Goal: Communication & Community: Share content

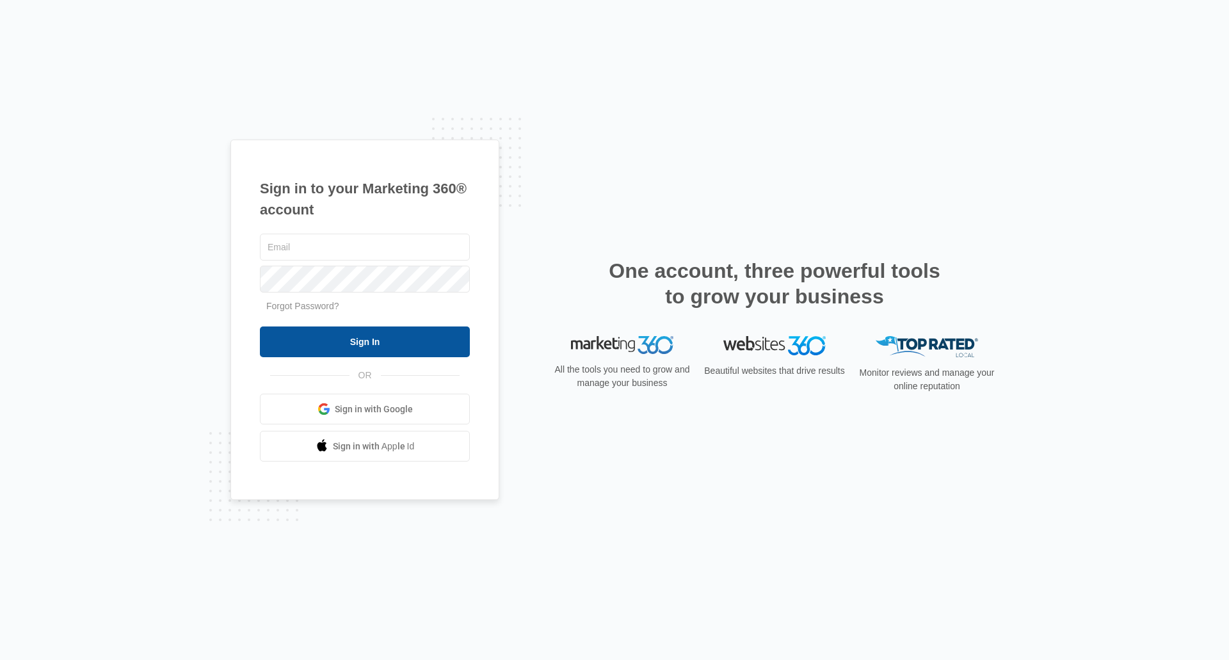
type input "[EMAIL_ADDRESS][DOMAIN_NAME]"
click at [445, 334] on input "Sign In" at bounding box center [365, 341] width 210 height 31
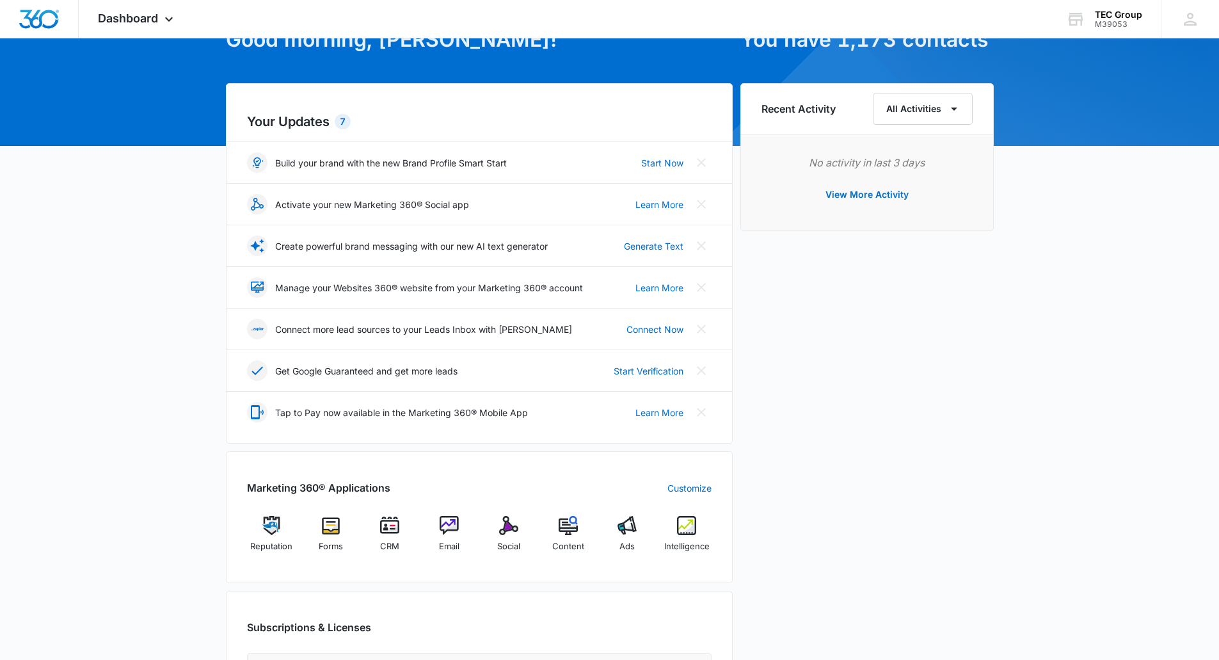
scroll to position [256, 0]
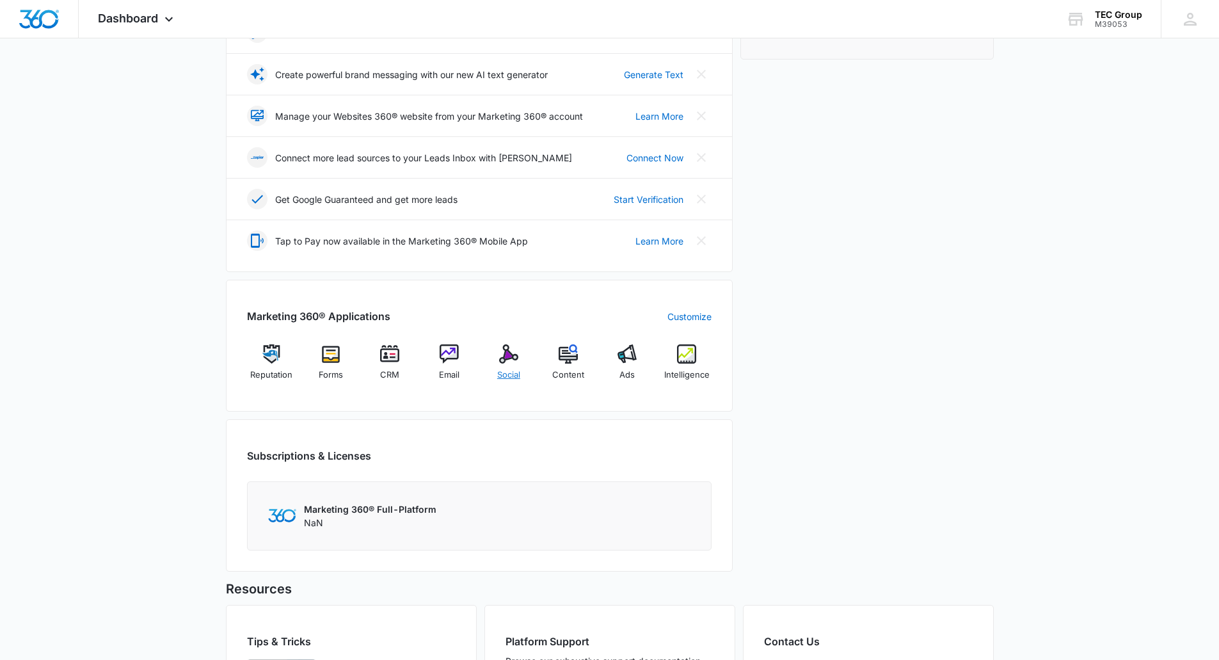
click at [514, 368] on div "Social" at bounding box center [508, 367] width 49 height 46
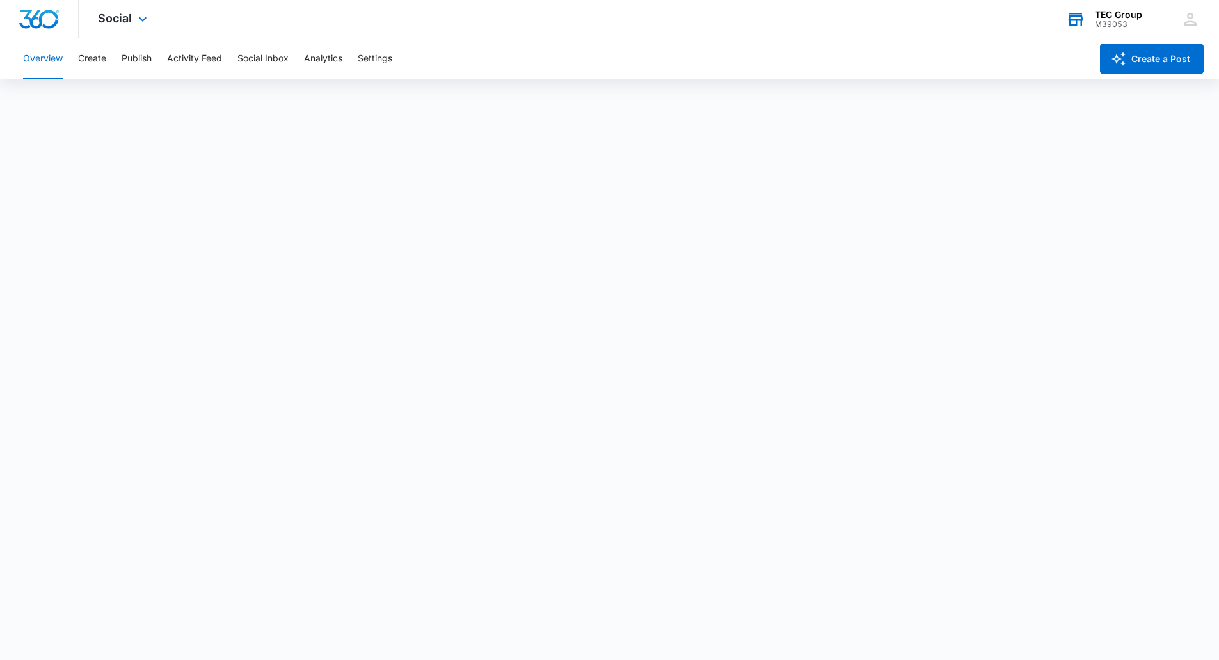
click at [1116, 30] on div "TEC Group M39053 Your Accounts View All" at bounding box center [1104, 19] width 114 height 38
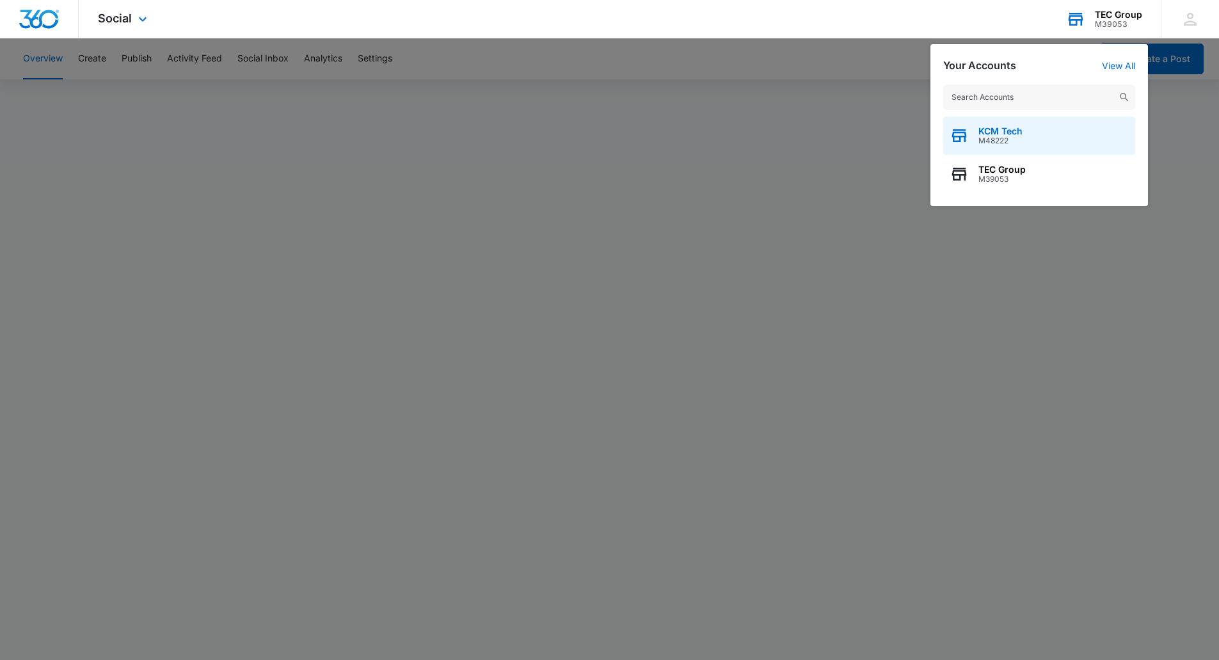
click at [1025, 135] on div "KCM Tech M48222" at bounding box center [1039, 135] width 192 height 38
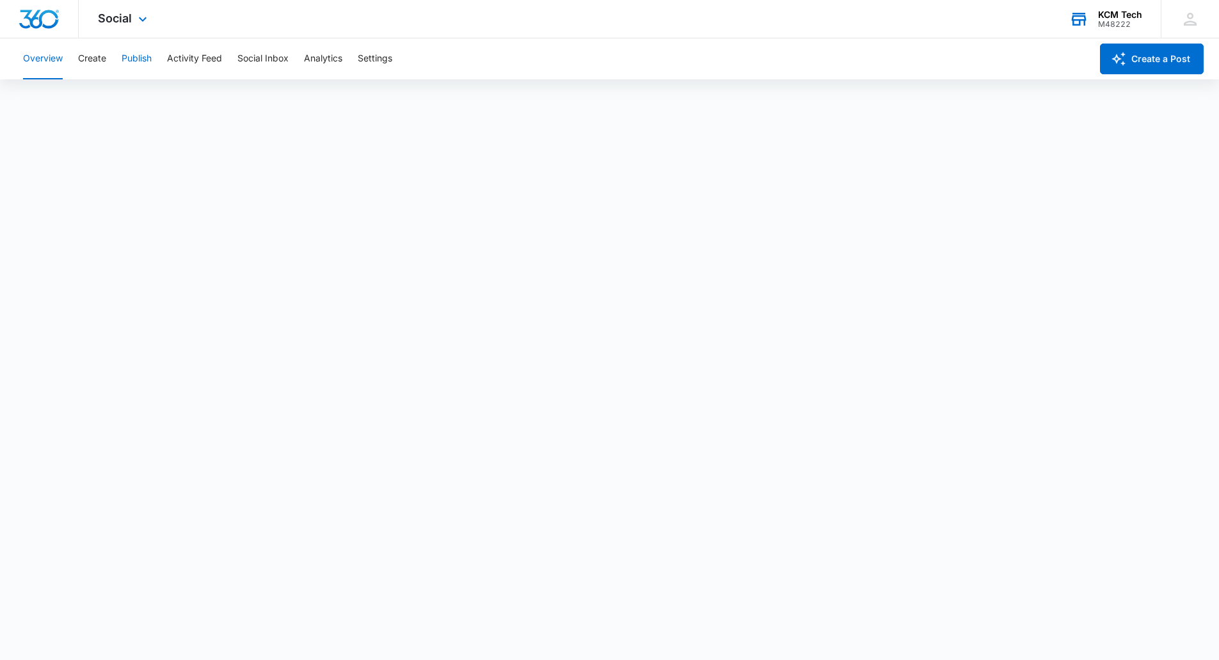
click at [139, 56] on button "Publish" at bounding box center [137, 58] width 30 height 41
click at [1110, 22] on div "M48222" at bounding box center [1120, 24] width 44 height 9
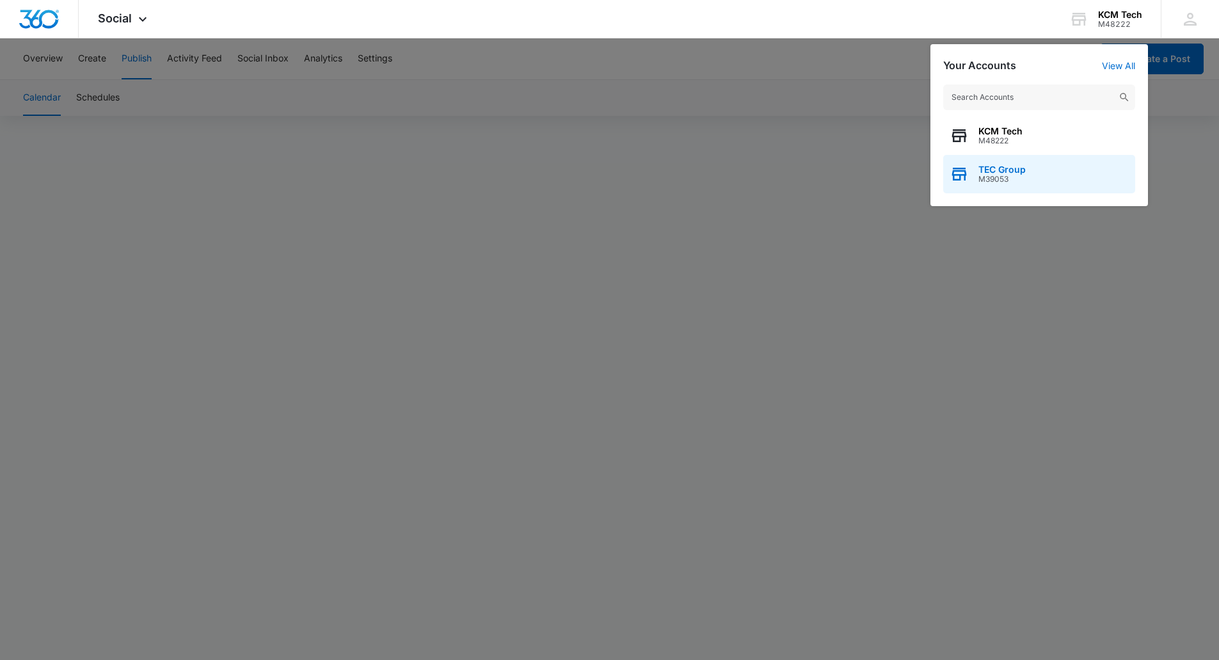
click at [1016, 180] on span "M39053" at bounding box center [1001, 179] width 47 height 9
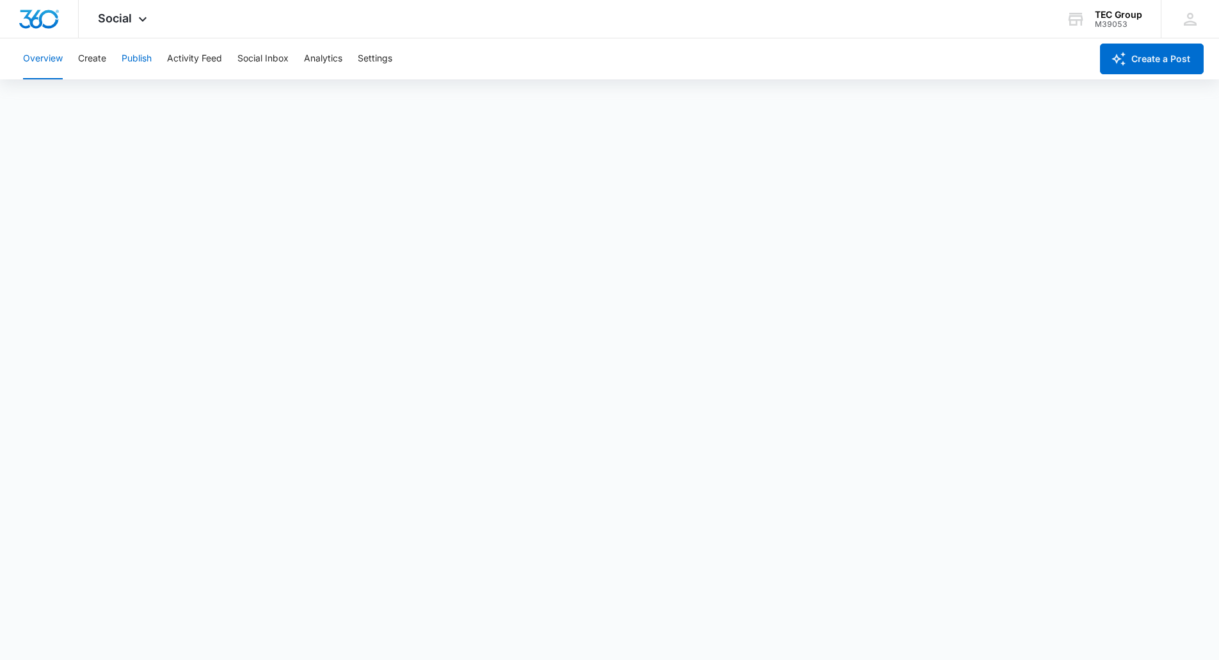
click at [143, 64] on button "Publish" at bounding box center [137, 58] width 30 height 41
click at [97, 58] on button "Create" at bounding box center [92, 58] width 28 height 41
click at [133, 55] on button "Publish" at bounding box center [137, 58] width 30 height 41
click at [84, 61] on button "Create" at bounding box center [92, 58] width 28 height 41
click at [140, 51] on button "Publish" at bounding box center [137, 58] width 30 height 41
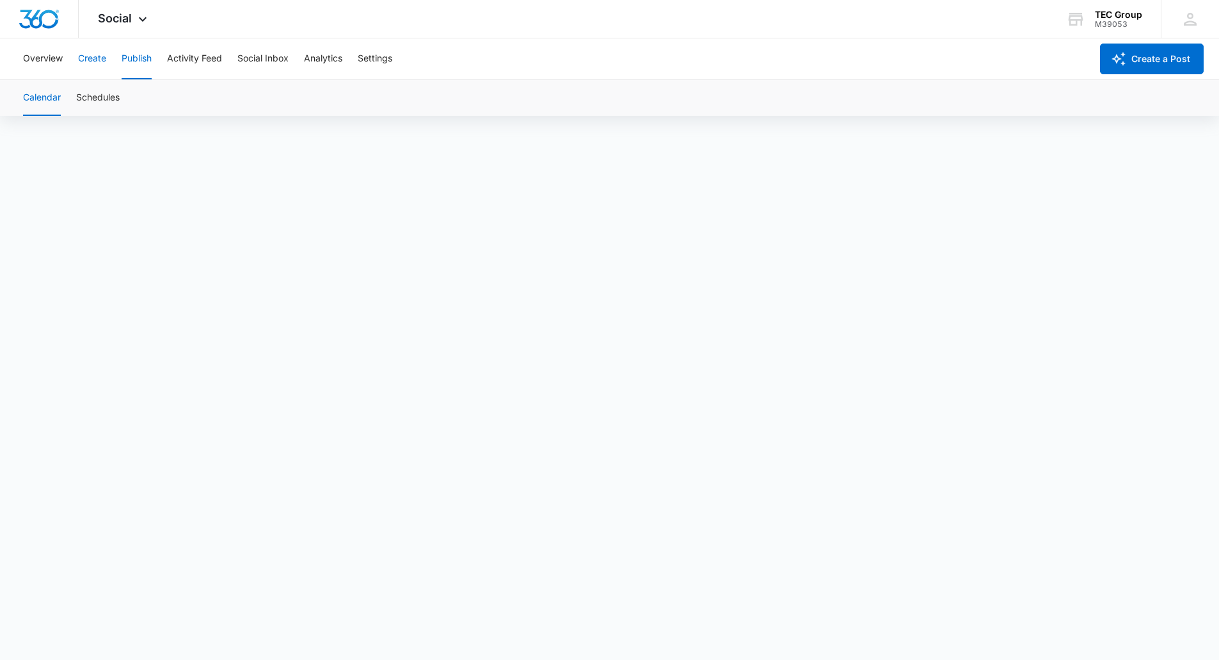
click at [87, 56] on button "Create" at bounding box center [92, 58] width 28 height 41
click at [145, 54] on button "Publish" at bounding box center [137, 58] width 30 height 41
click at [1126, 27] on div "M39053" at bounding box center [1118, 24] width 47 height 9
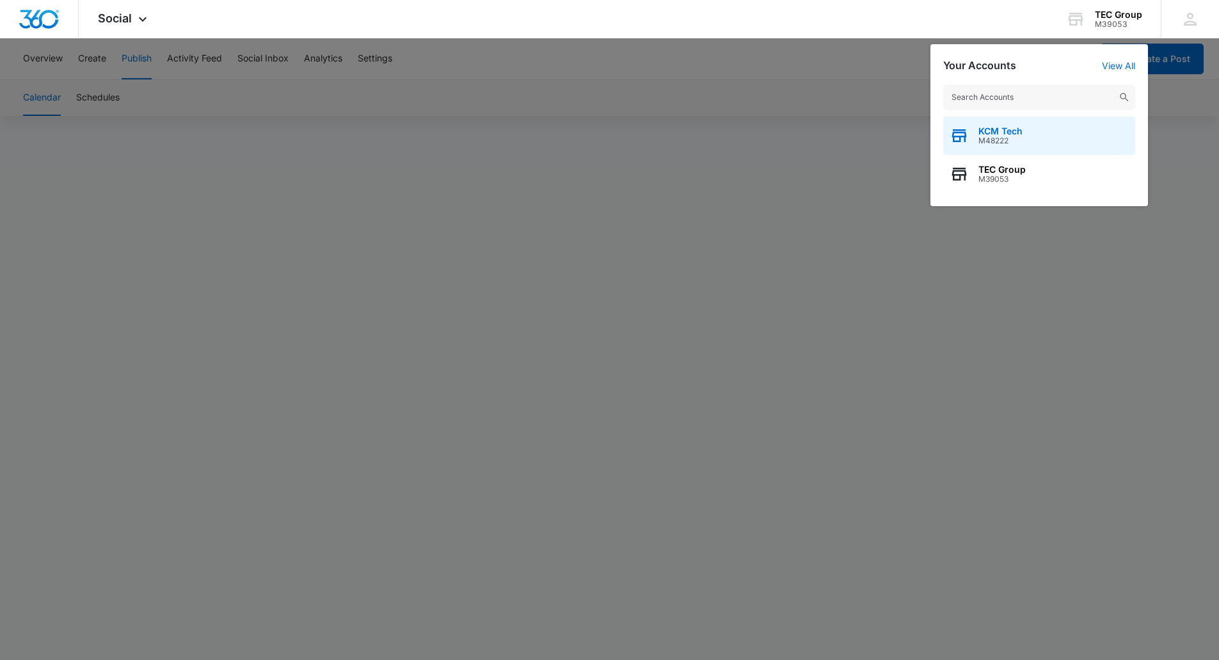
click at [1010, 139] on span "M48222" at bounding box center [1000, 140] width 44 height 9
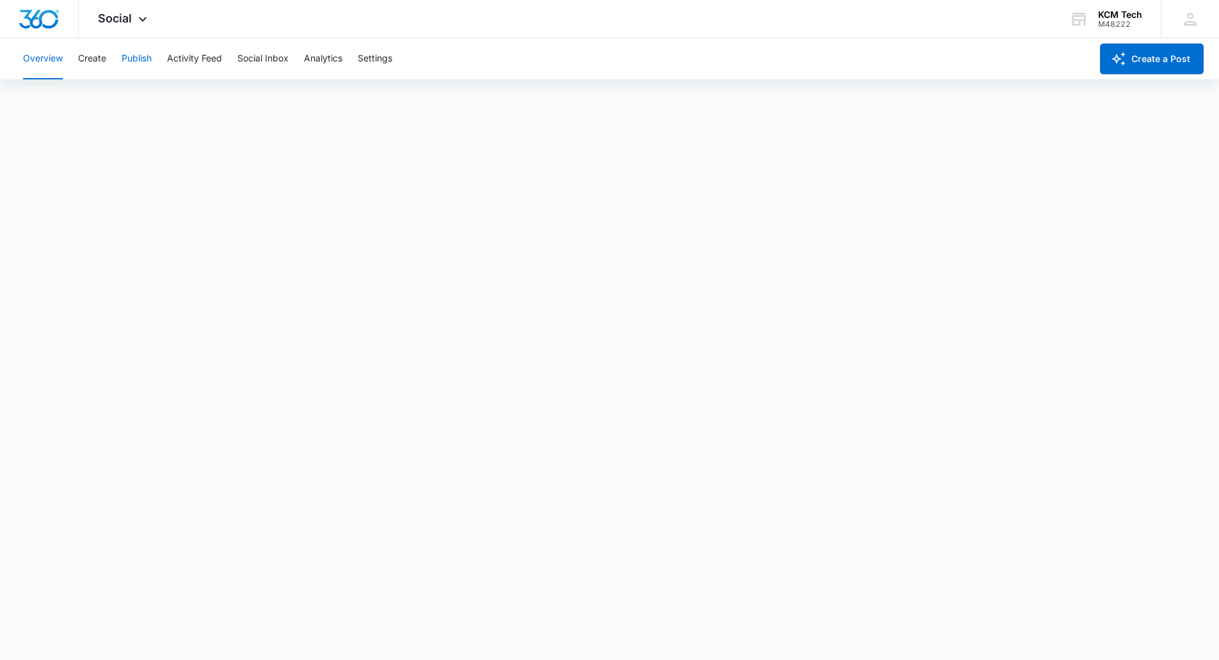
click at [138, 58] on button "Publish" at bounding box center [137, 58] width 30 height 41
click at [35, 10] on img "Dashboard" at bounding box center [39, 19] width 41 height 19
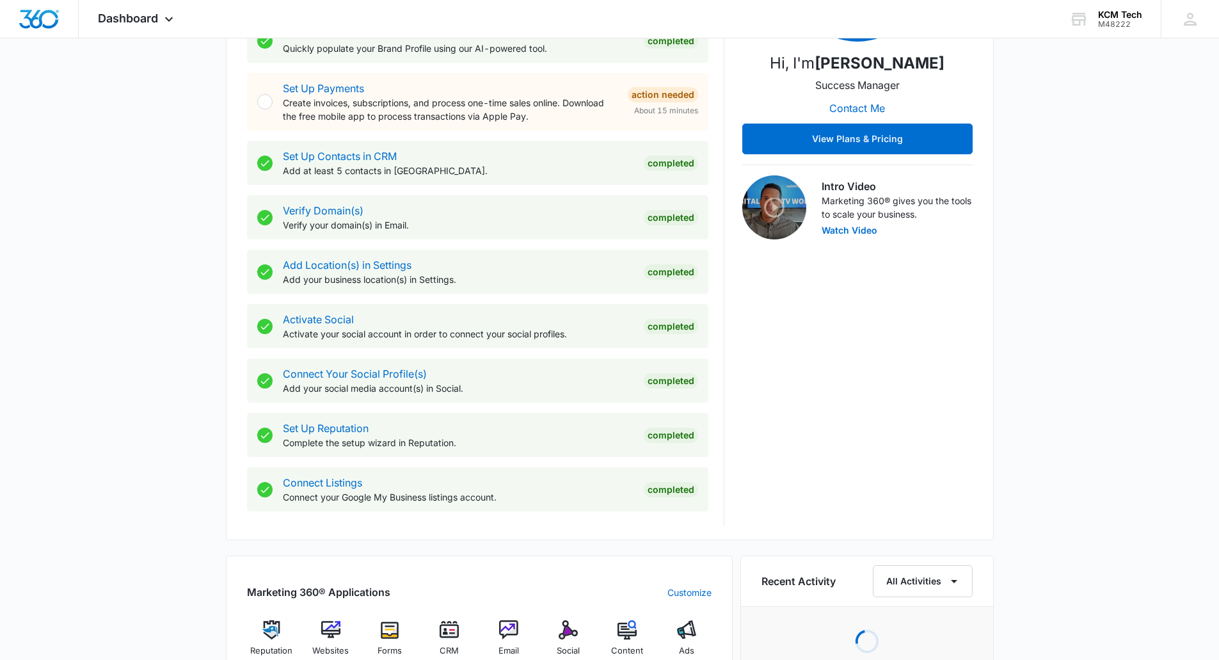
scroll to position [448, 0]
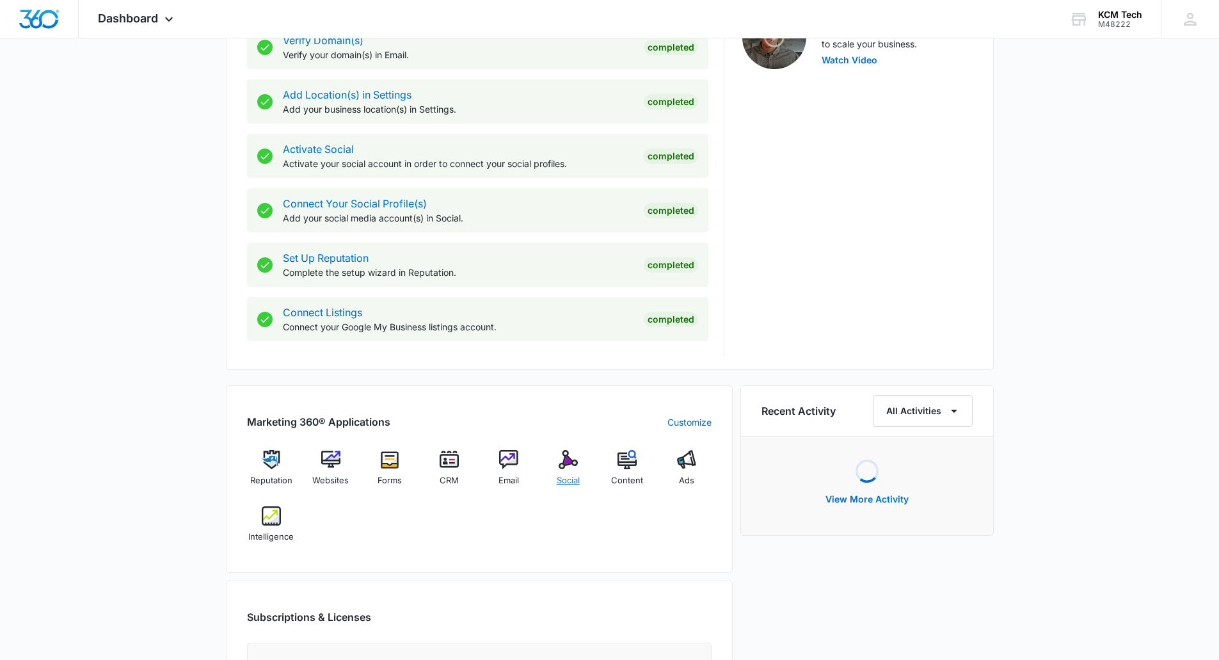
click at [561, 456] on img at bounding box center [568, 459] width 19 height 19
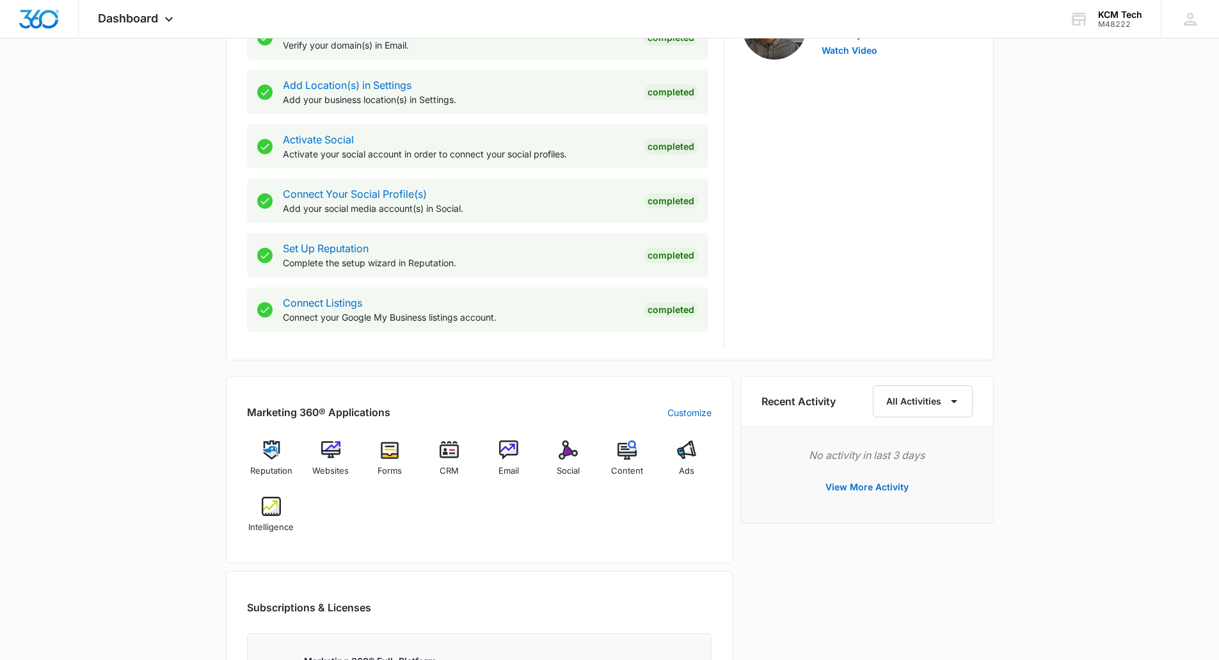
scroll to position [640, 0]
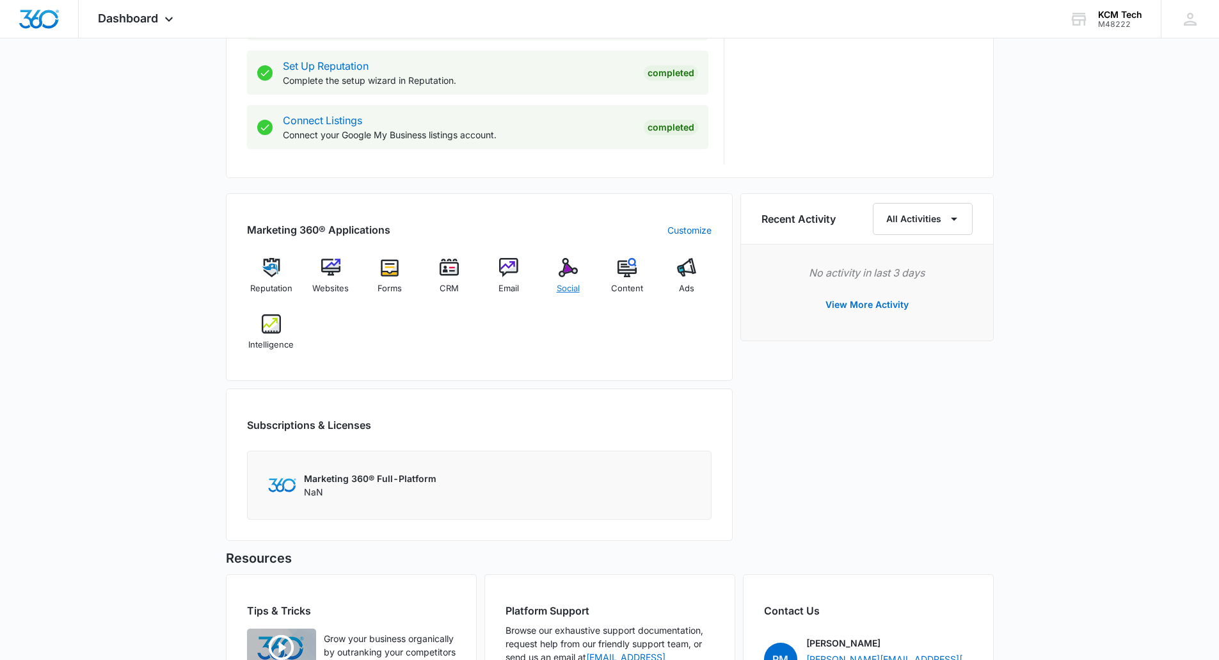
click at [568, 284] on span "Social" at bounding box center [568, 288] width 23 height 13
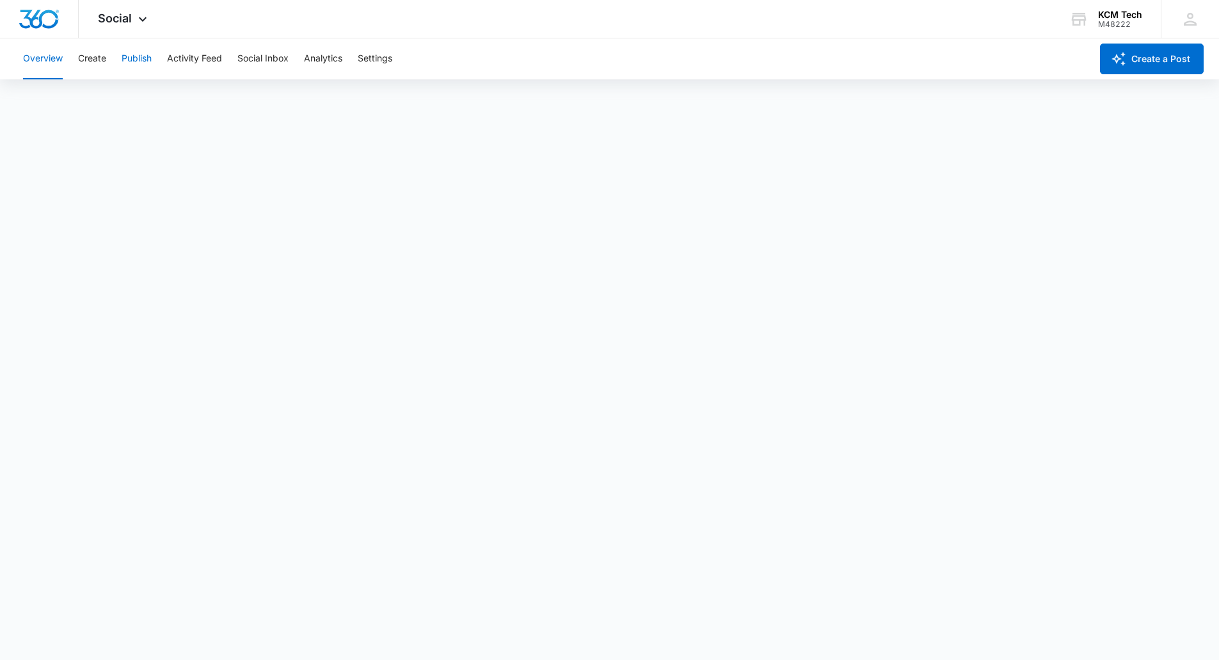
click at [138, 64] on button "Publish" at bounding box center [137, 58] width 30 height 41
click at [81, 64] on button "Create" at bounding box center [92, 58] width 28 height 41
click at [148, 43] on button "Publish" at bounding box center [137, 58] width 30 height 41
click at [84, 56] on button "Create" at bounding box center [92, 58] width 28 height 41
click at [141, 50] on button "Publish" at bounding box center [137, 58] width 30 height 41
